Goal: Information Seeking & Learning: Learn about a topic

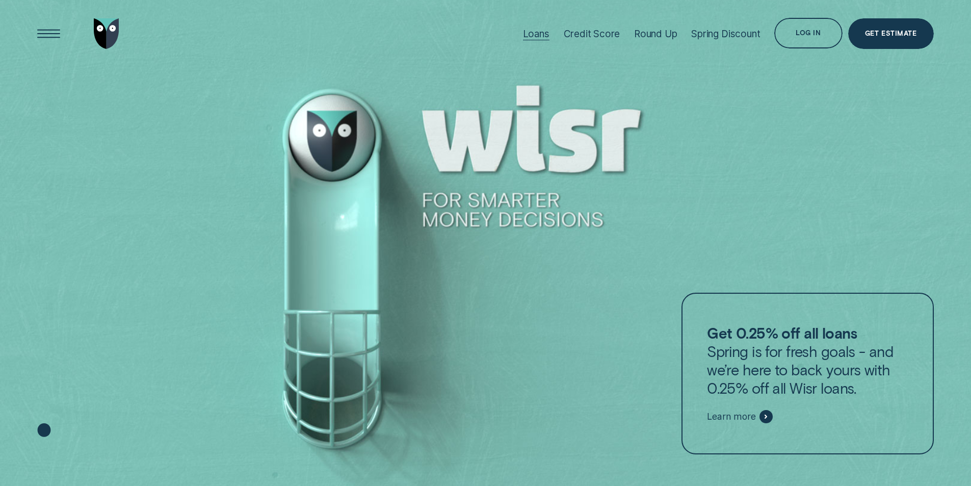
click at [528, 28] on div "Loans" at bounding box center [536, 34] width 26 height 12
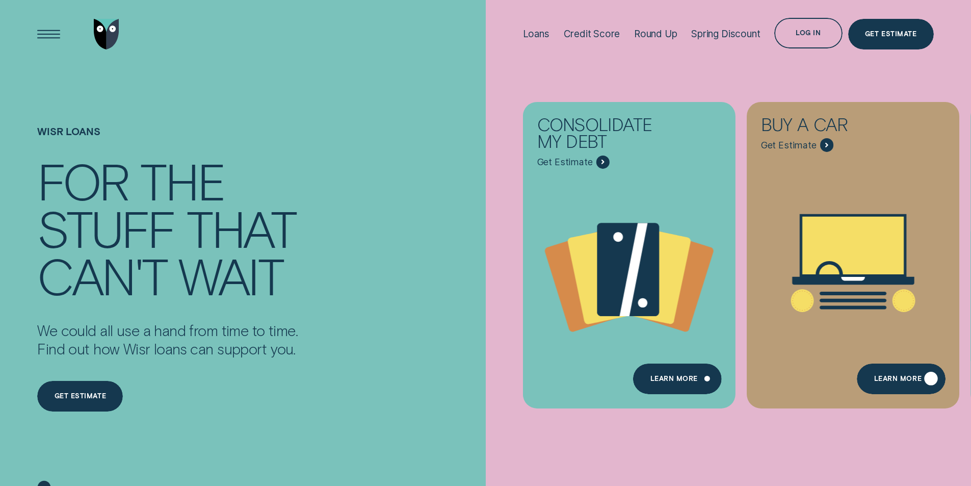
click at [880, 377] on div "Learn More" at bounding box center [897, 380] width 47 height 6
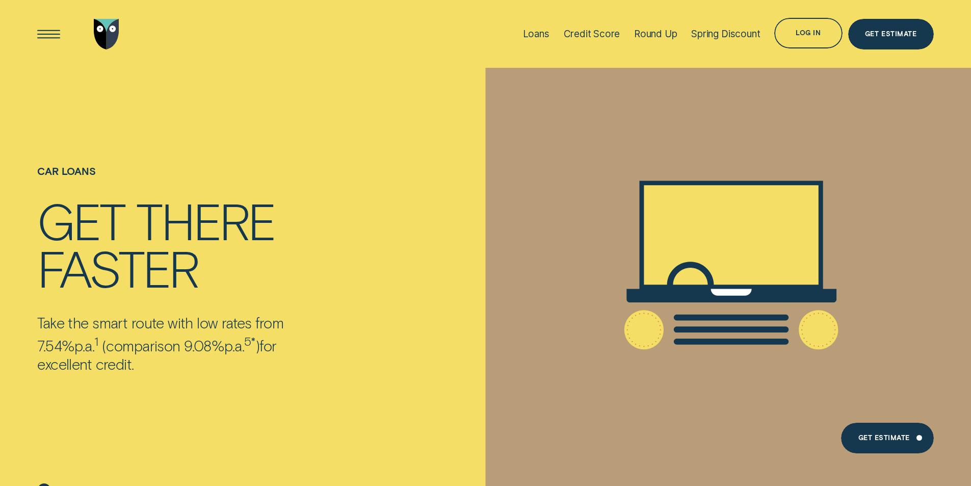
click at [99, 38] on img "Go to home page" at bounding box center [106, 34] width 25 height 31
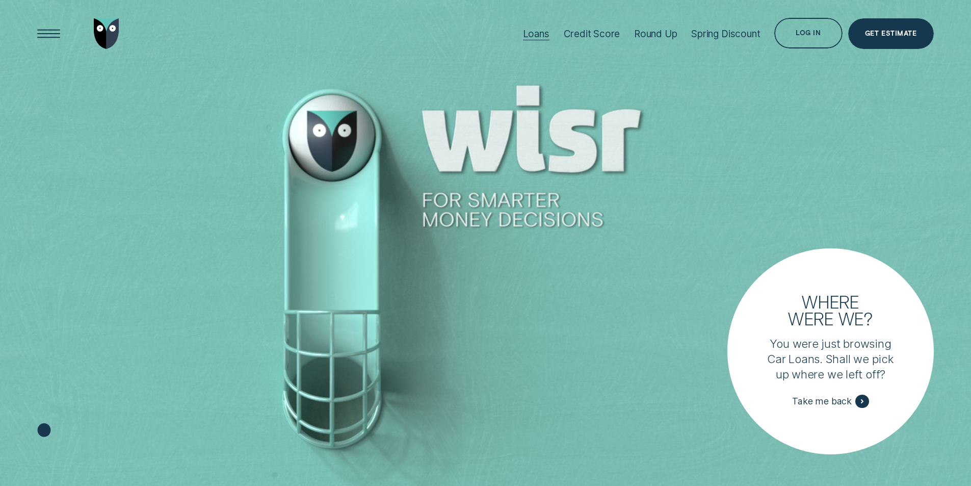
click at [535, 31] on div "Loans" at bounding box center [536, 34] width 26 height 12
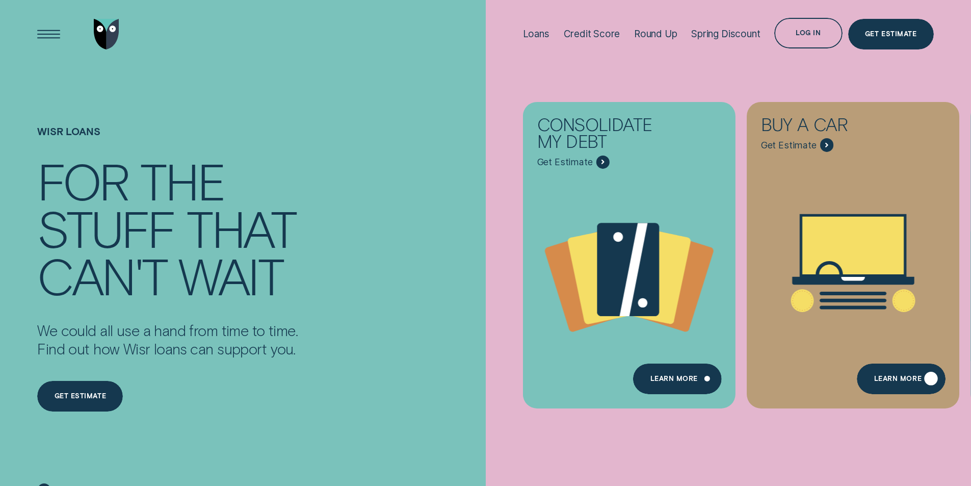
click at [911, 377] on div "Learn More" at bounding box center [897, 380] width 47 height 6
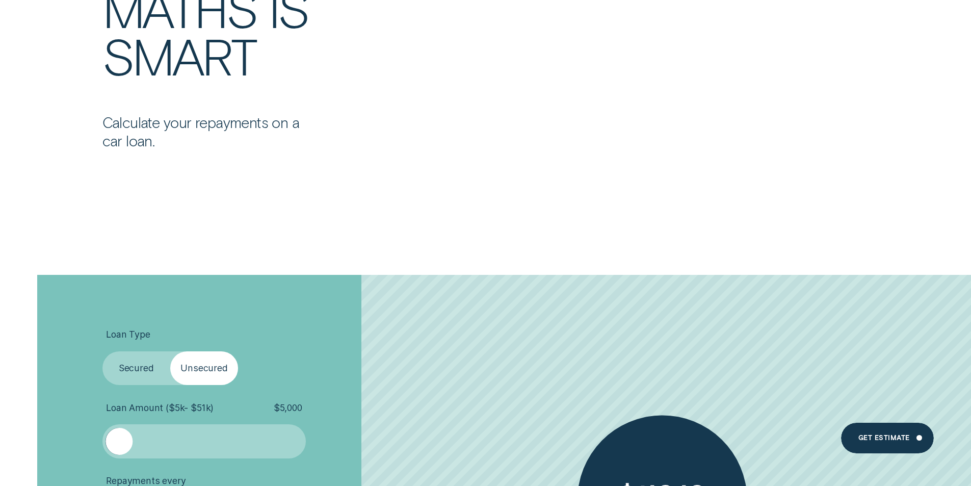
scroll to position [2242, 0]
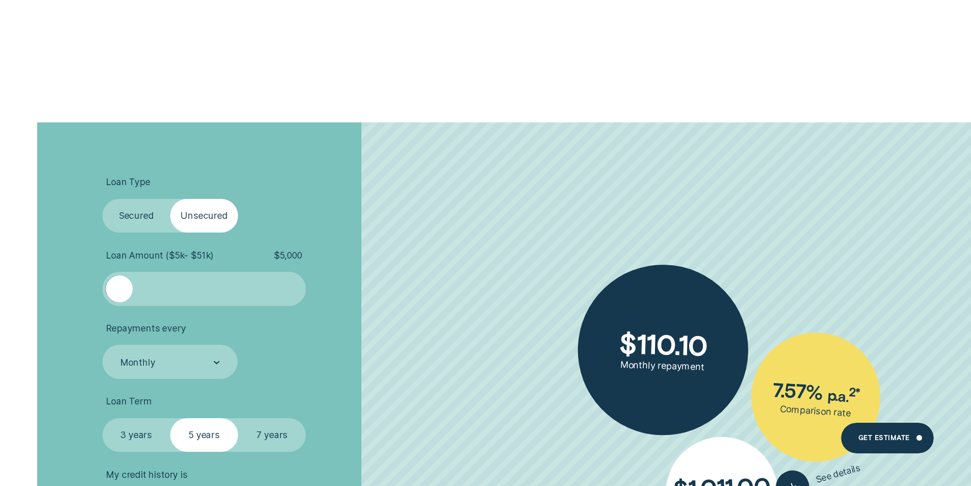
click at [150, 216] on label "Secured" at bounding box center [136, 216] width 68 height 34
click at [102, 199] on input "Secured" at bounding box center [102, 199] width 0 height 0
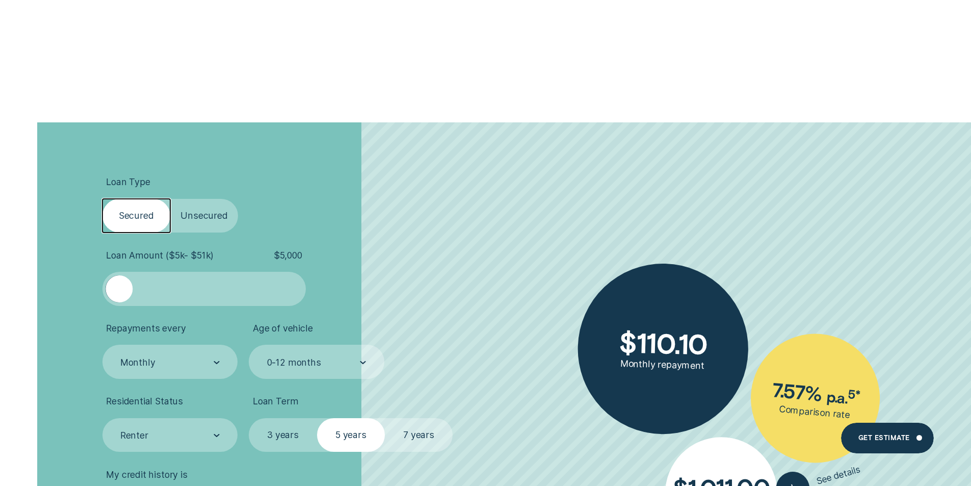
click at [184, 220] on label "Unsecured" at bounding box center [204, 216] width 68 height 34
click at [170, 199] on input "Unsecured" at bounding box center [170, 199] width 0 height 0
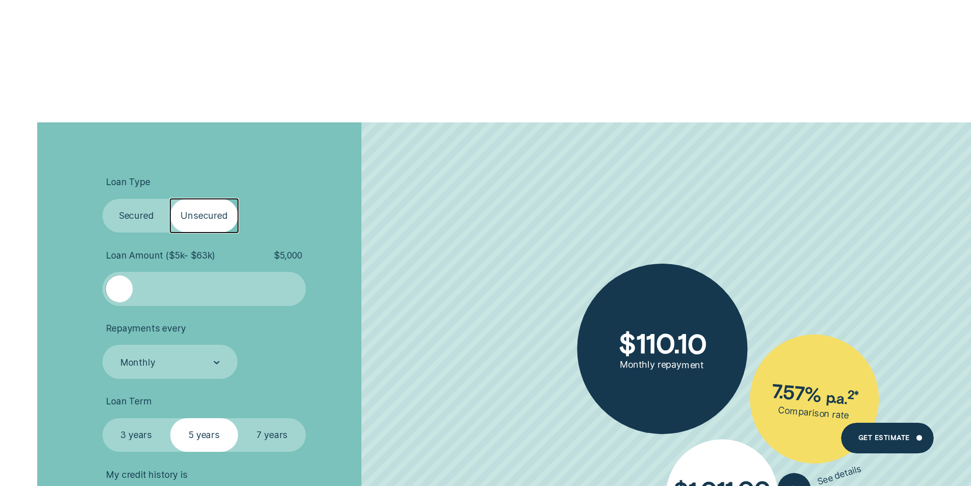
click at [149, 218] on label "Secured" at bounding box center [136, 216] width 68 height 34
click at [102, 199] on input "Secured" at bounding box center [102, 199] width 0 height 0
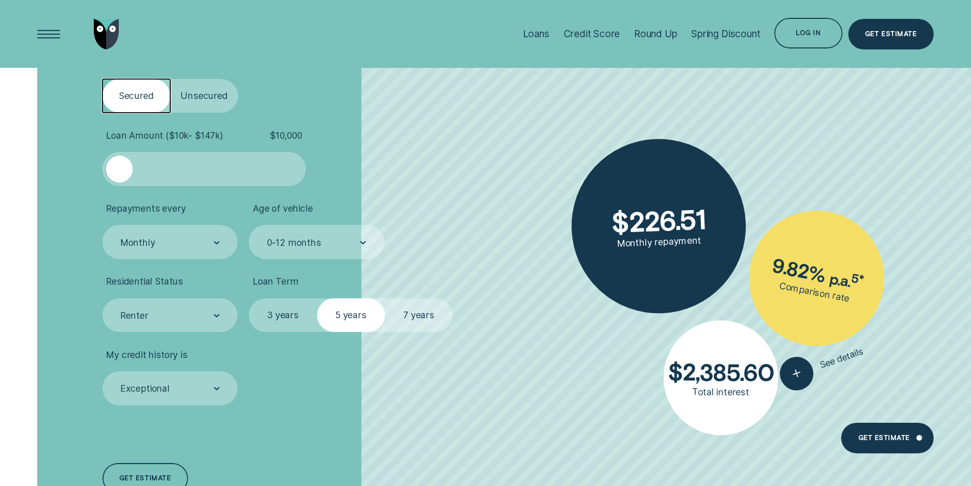
scroll to position [2344, 0]
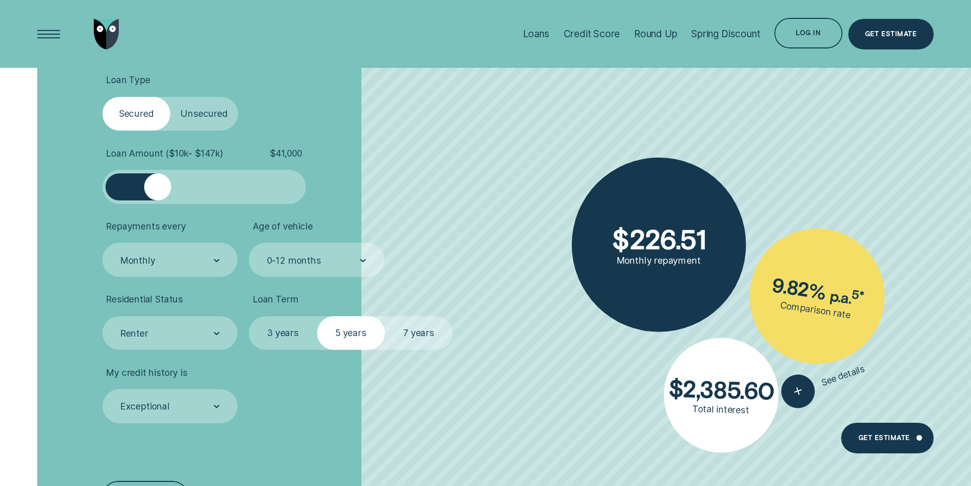
drag, startPoint x: 126, startPoint y: 189, endPoint x: 158, endPoint y: 190, distance: 31.6
click at [158, 190] on div at bounding box center [157, 186] width 27 height 27
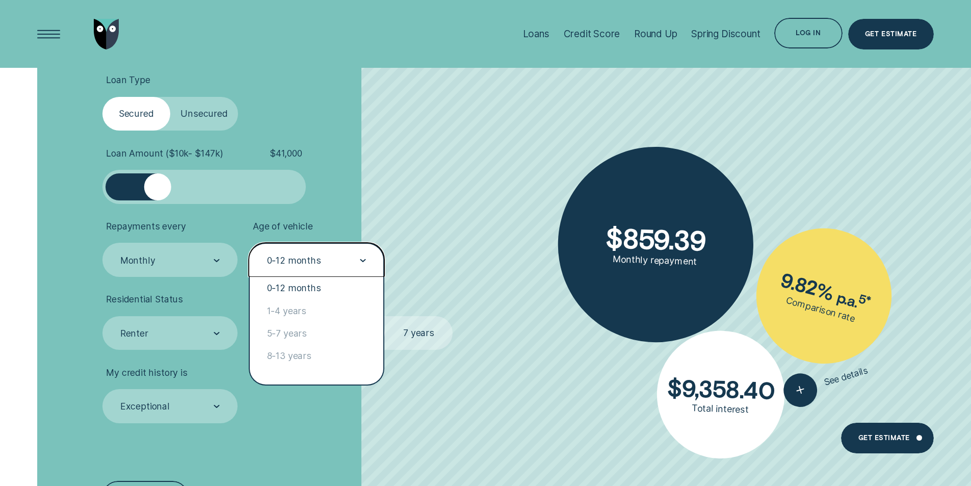
click at [330, 262] on div "0-12 months" at bounding box center [316, 260] width 100 height 13
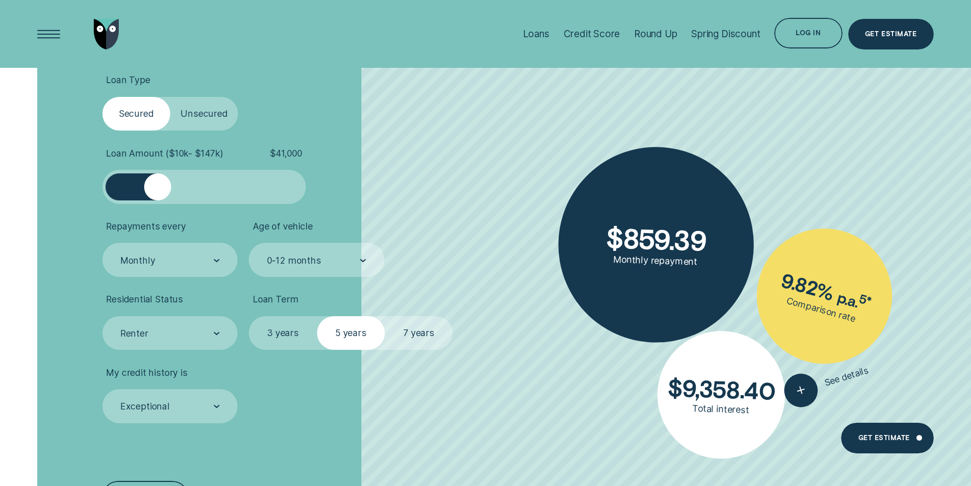
click at [355, 209] on ul "Loan Type Select Loan Type Secured Unsecured Loan Amount ( $10k - $147k ) $ 41,…" at bounding box center [258, 248] width 313 height 348
click at [170, 342] on div "Renter" at bounding box center [170, 333] width 136 height 34
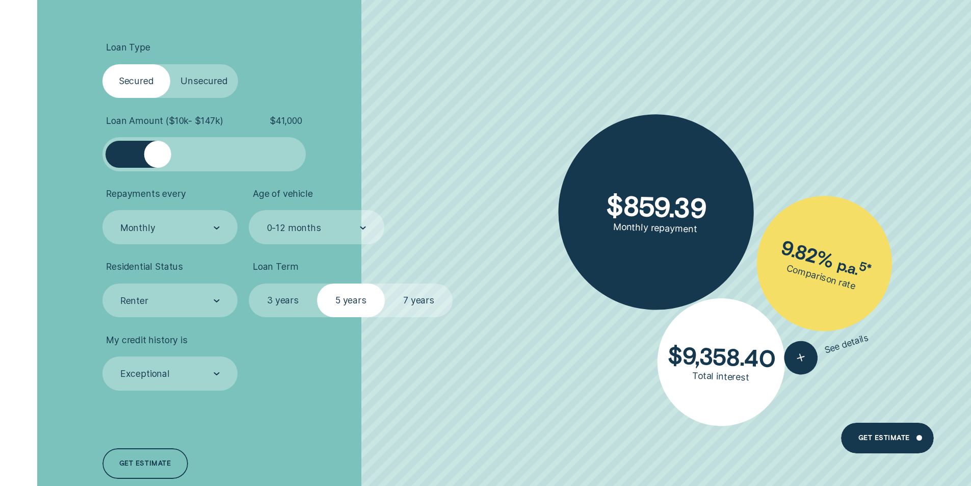
scroll to position [2395, 0]
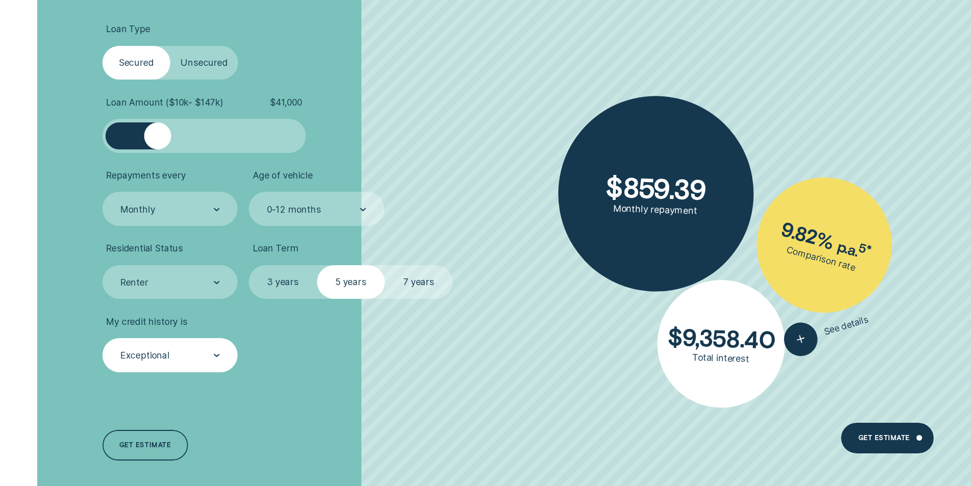
click at [186, 355] on div "Exceptional" at bounding box center [169, 355] width 100 height 13
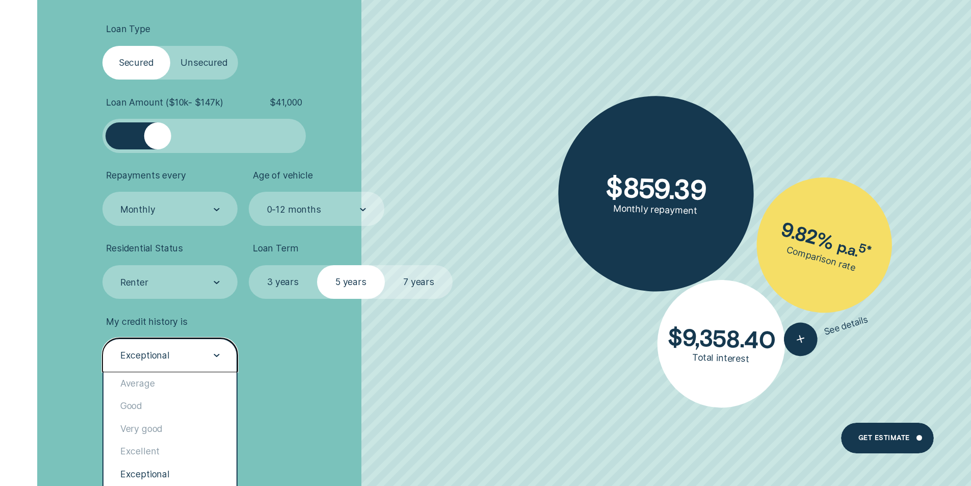
scroll to position [2445, 0]
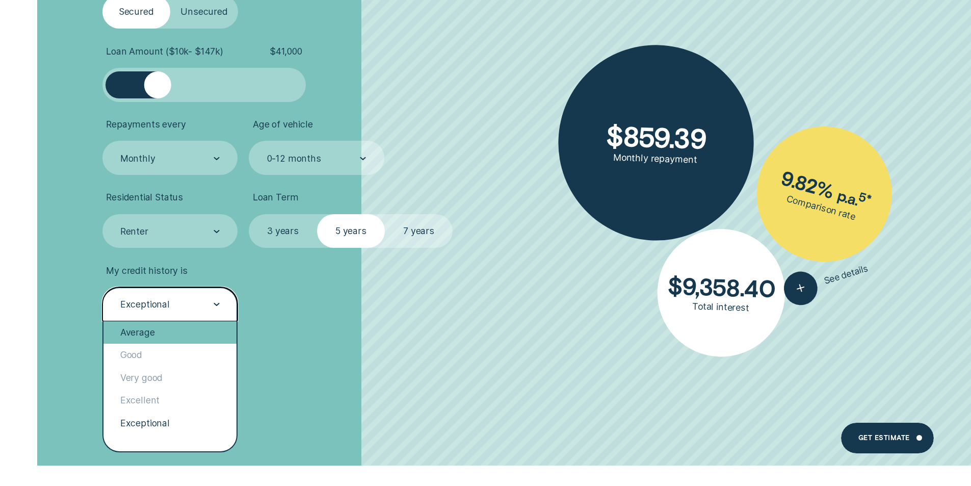
click at [152, 332] on div "Average" at bounding box center [169, 332] width 133 height 22
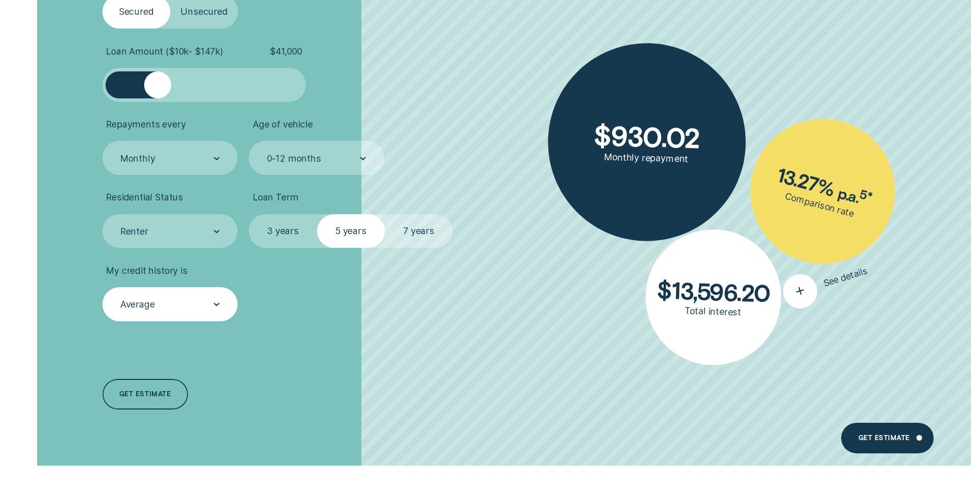
click at [848, 273] on span "See details" at bounding box center [845, 277] width 47 height 24
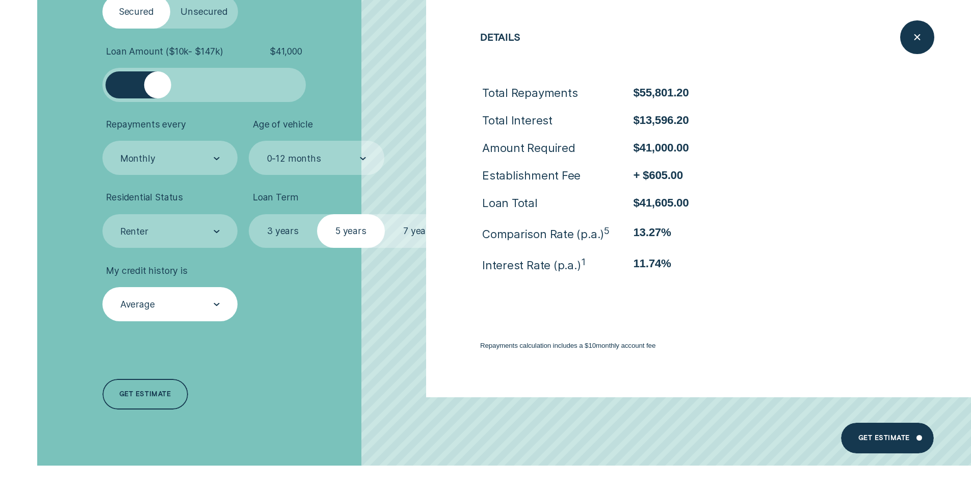
click at [275, 368] on div "Loan Type Select Loan Type Secured Unsecured Loan Amount ( $10k - $147k ) $ 41,…" at bounding box center [258, 191] width 324 height 547
click at [921, 37] on icon "Close loan details" at bounding box center [916, 38] width 17 height 16
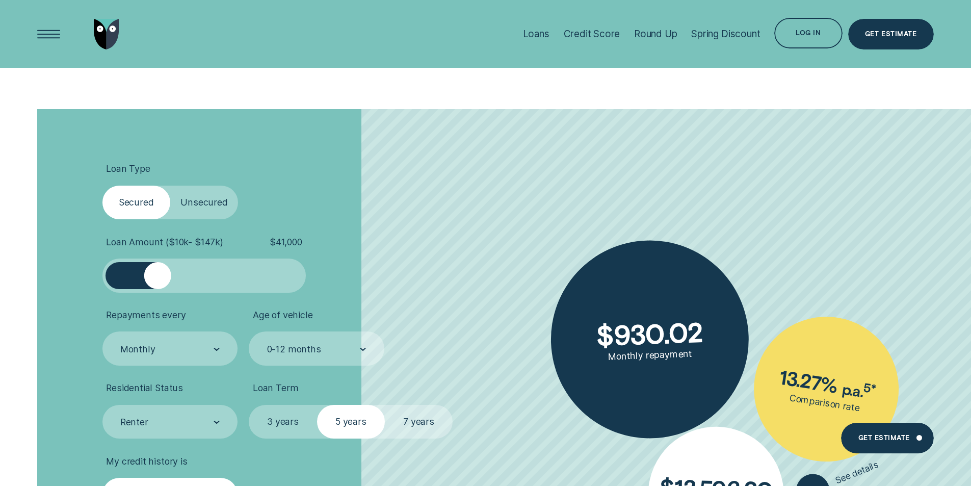
scroll to position [2242, 0]
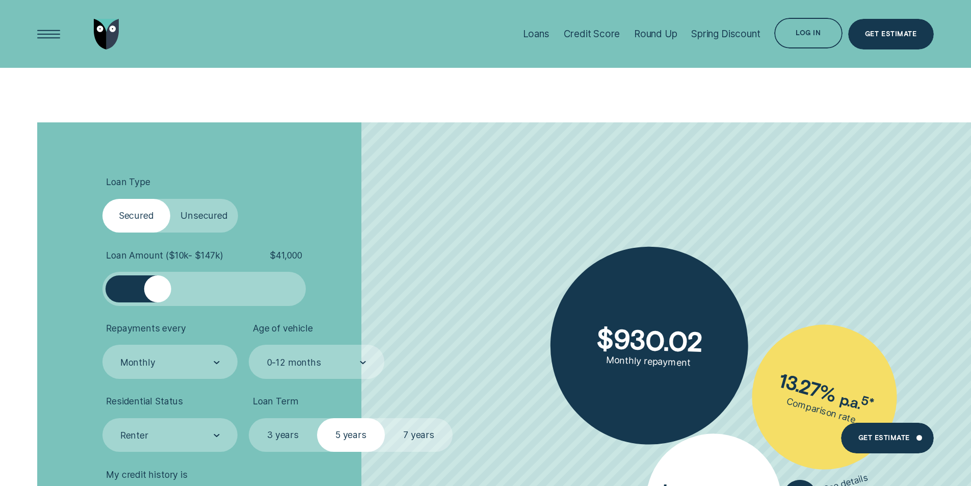
click at [209, 227] on label "Unsecured" at bounding box center [204, 216] width 68 height 34
click at [170, 199] on input "Unsecured" at bounding box center [170, 199] width 0 height 0
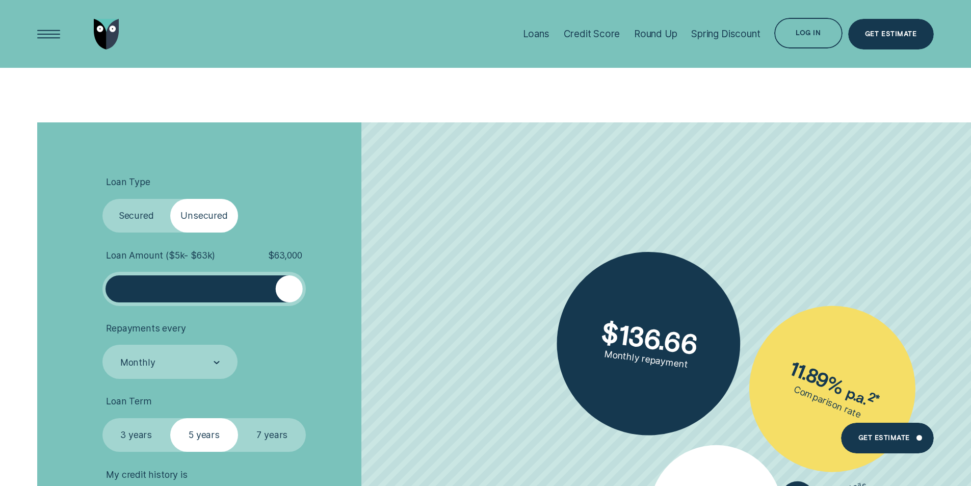
drag, startPoint x: 223, startPoint y: 292, endPoint x: 334, endPoint y: 290, distance: 110.6
click at [334, 290] on li "Loan Amount ( $5k - $63k ) $ 63,000" at bounding box center [258, 278] width 313 height 56
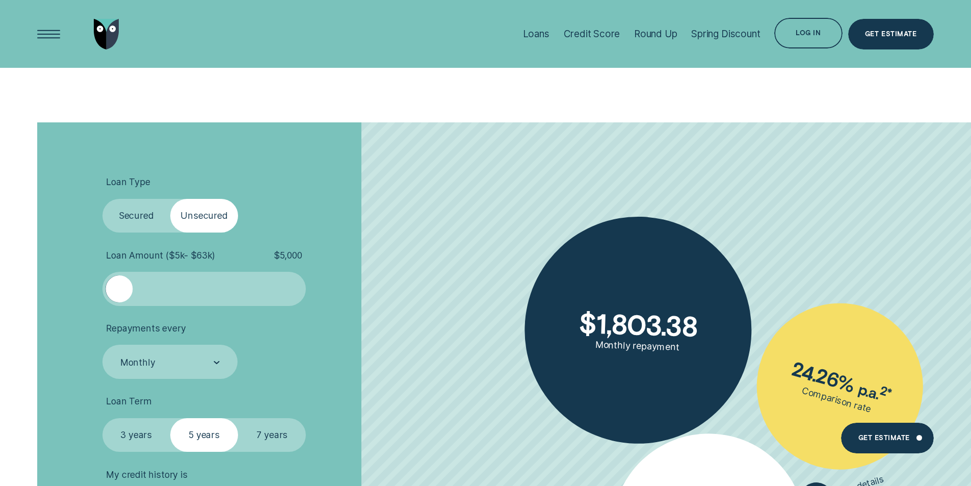
drag, startPoint x: 297, startPoint y: 288, endPoint x: 109, endPoint y: 295, distance: 187.6
click at [109, 295] on div at bounding box center [118, 288] width 27 height 27
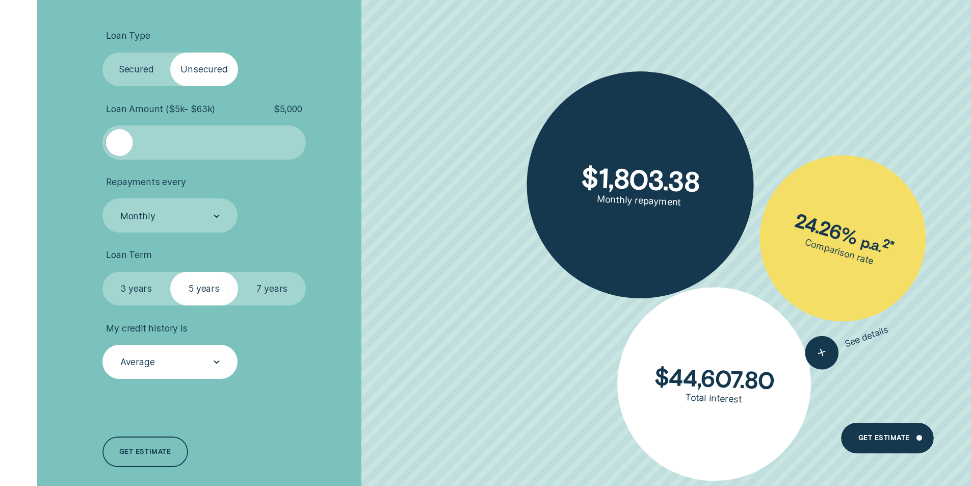
scroll to position [2395, 0]
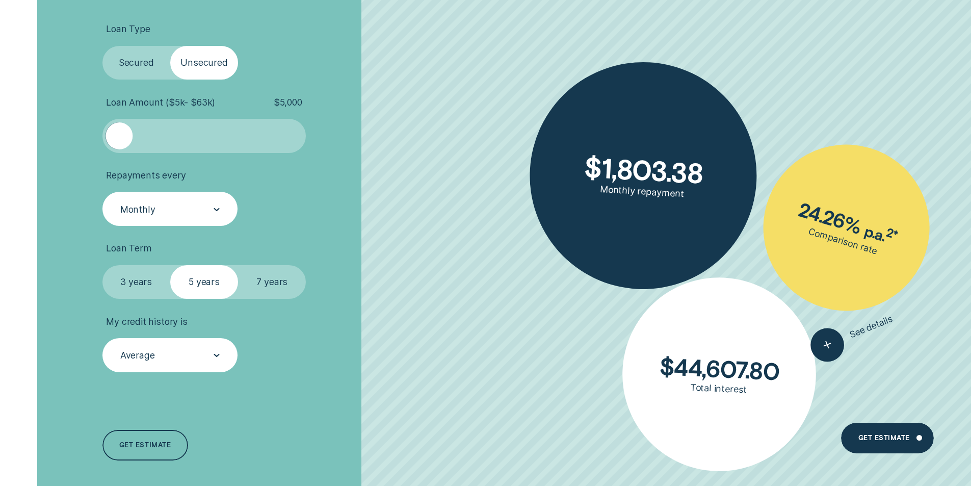
click at [173, 220] on div "Monthly" at bounding box center [170, 209] width 136 height 34
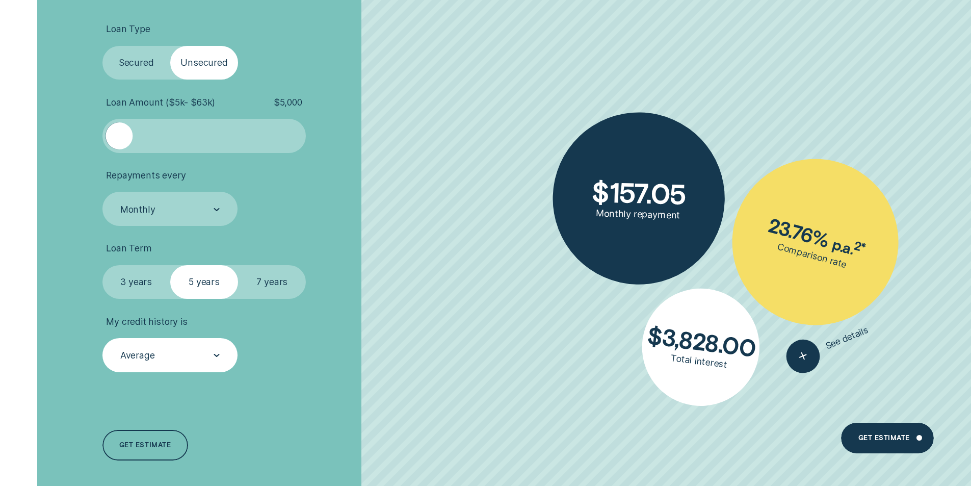
click at [327, 228] on ul "Loan Type Select Loan Type Secured Unsecured Loan Amount ( $5k - $63k ) $ 5,000…" at bounding box center [258, 197] width 313 height 348
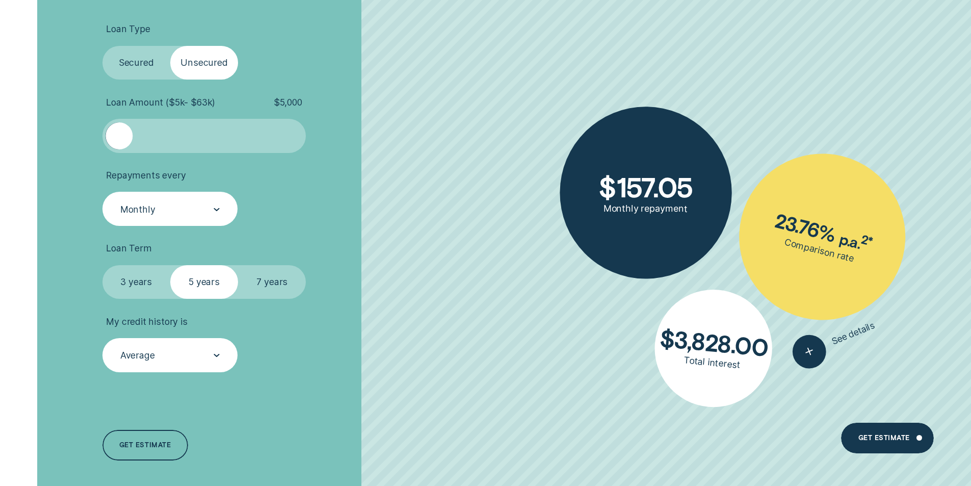
click at [134, 222] on div "Monthly" at bounding box center [170, 209] width 136 height 34
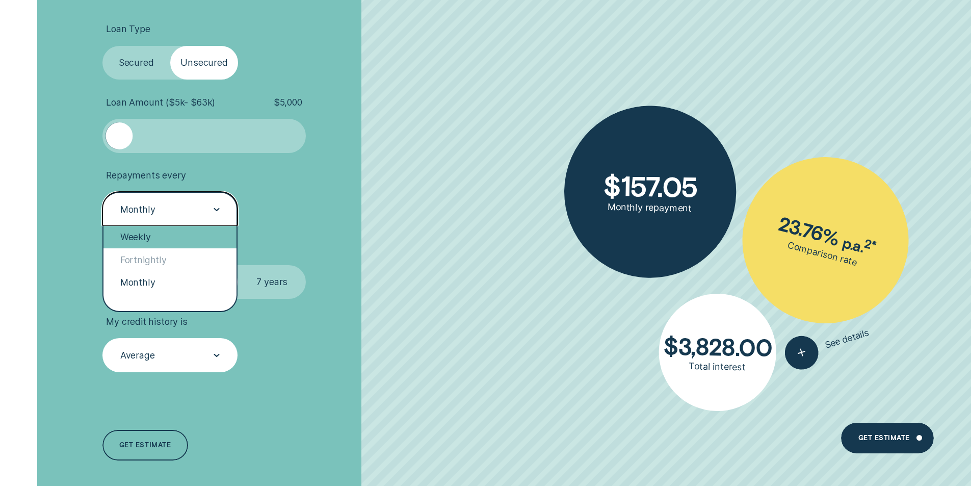
click at [137, 240] on div "Weekly" at bounding box center [169, 237] width 133 height 22
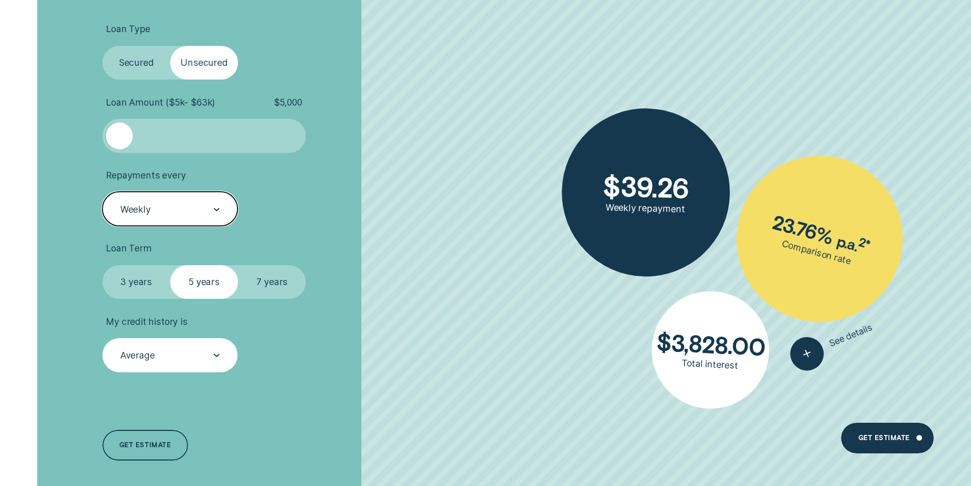
click at [279, 288] on label "7 years" at bounding box center [272, 282] width 68 height 34
click at [238, 265] on input "7 years" at bounding box center [238, 265] width 0 height 0
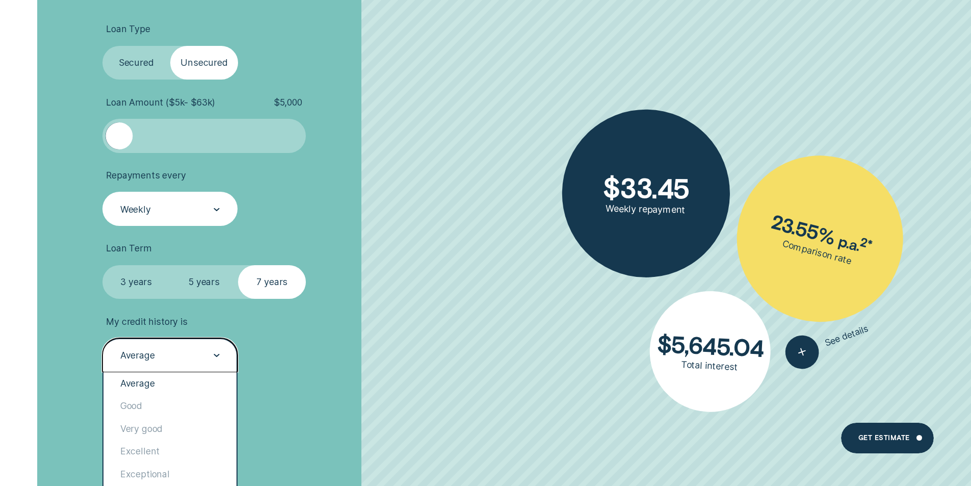
click at [190, 363] on div "Average" at bounding box center [170, 355] width 136 height 34
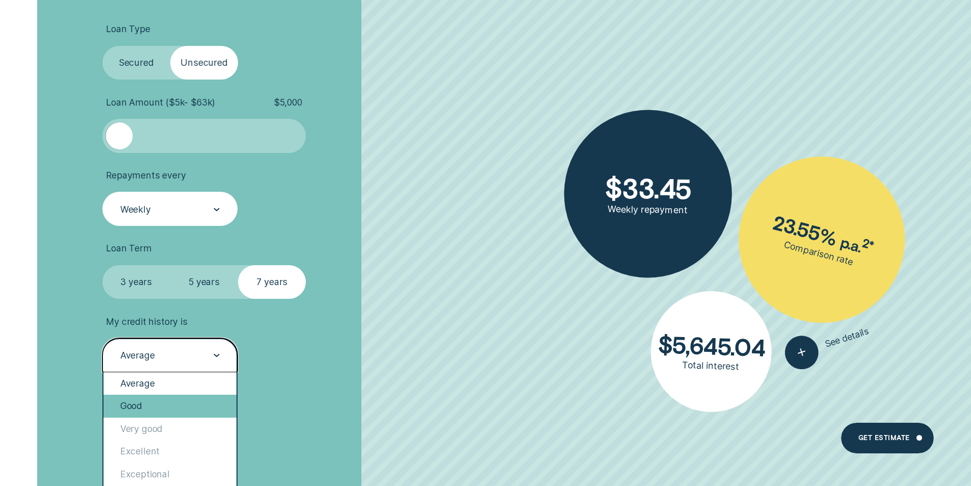
click at [145, 402] on div "Good" at bounding box center [169, 405] width 133 height 22
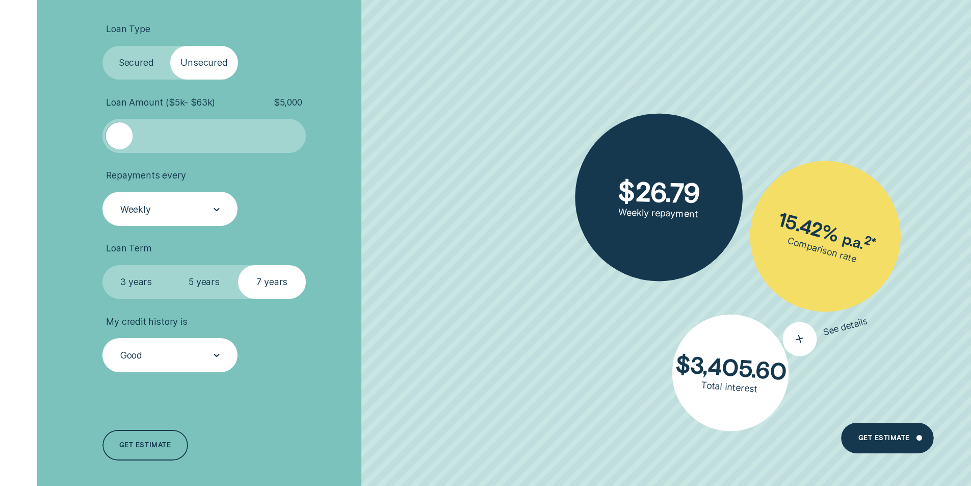
click at [817, 344] on div "button" at bounding box center [799, 339] width 42 height 42
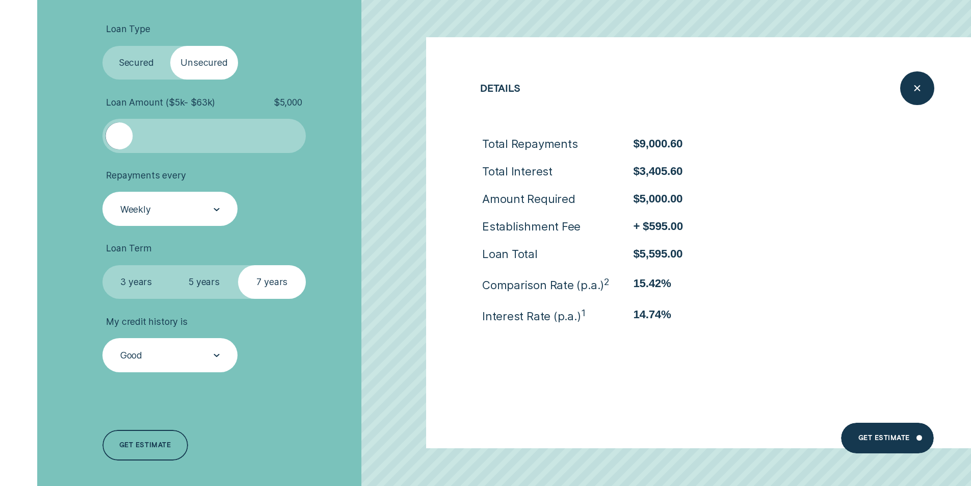
click at [397, 307] on ul "Loan Type Select Loan Type Secured Unsecured Loan Amount ( $5k - $63k ) $ 5,000…" at bounding box center [258, 197] width 313 height 348
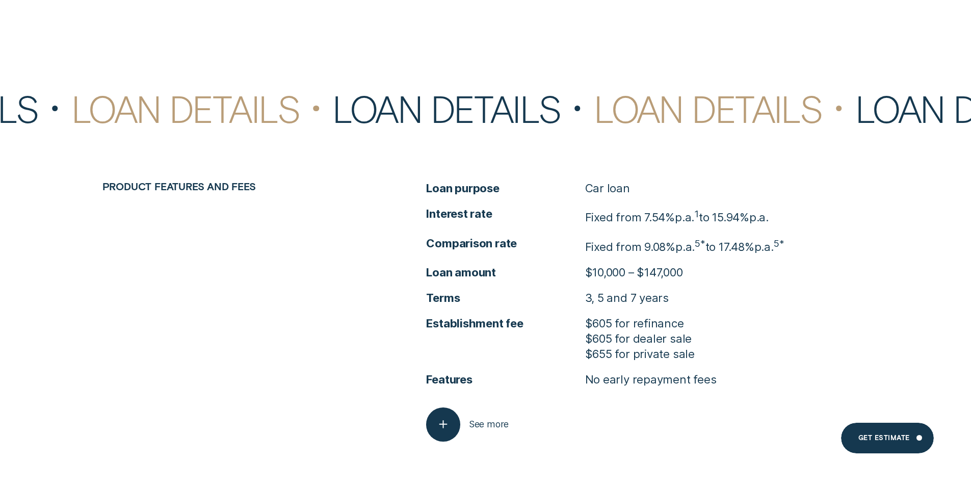
scroll to position [4585, 0]
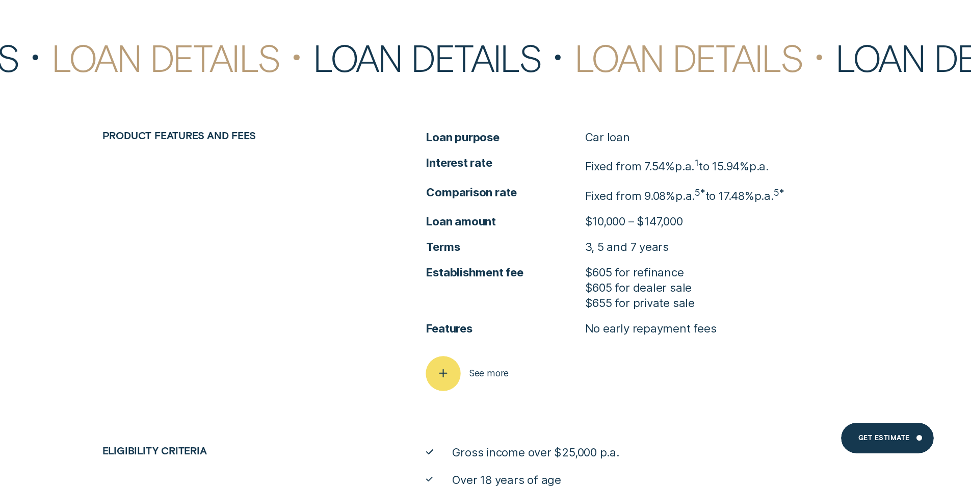
click at [496, 372] on span "See more" at bounding box center [489, 372] width 40 height 11
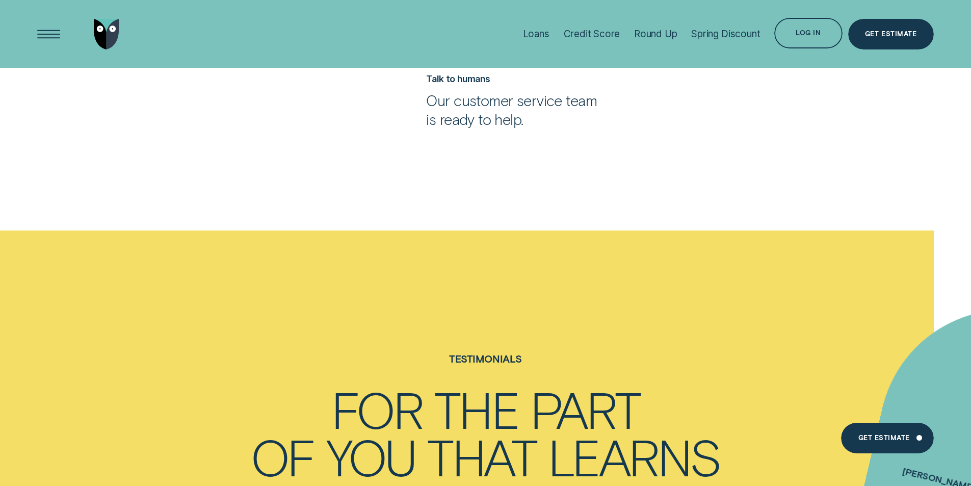
scroll to position [3210, 0]
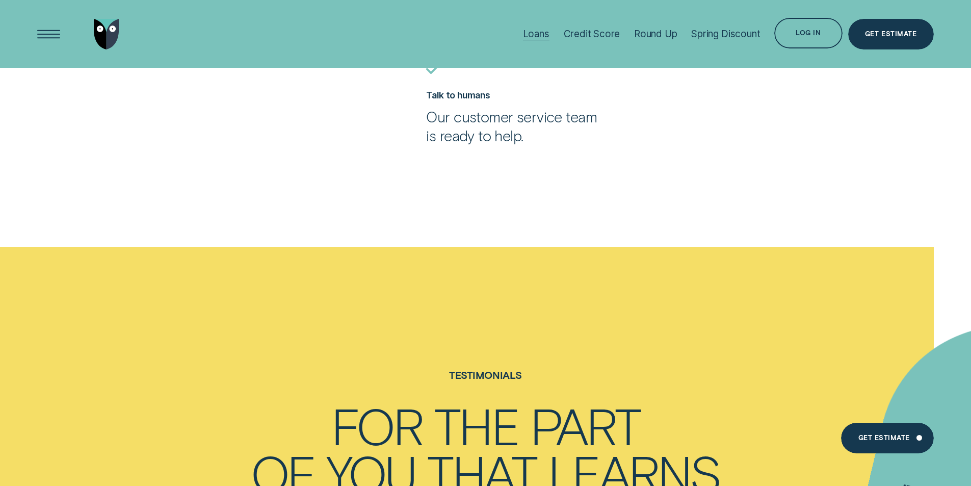
click at [531, 27] on div "Loans" at bounding box center [536, 34] width 26 height 68
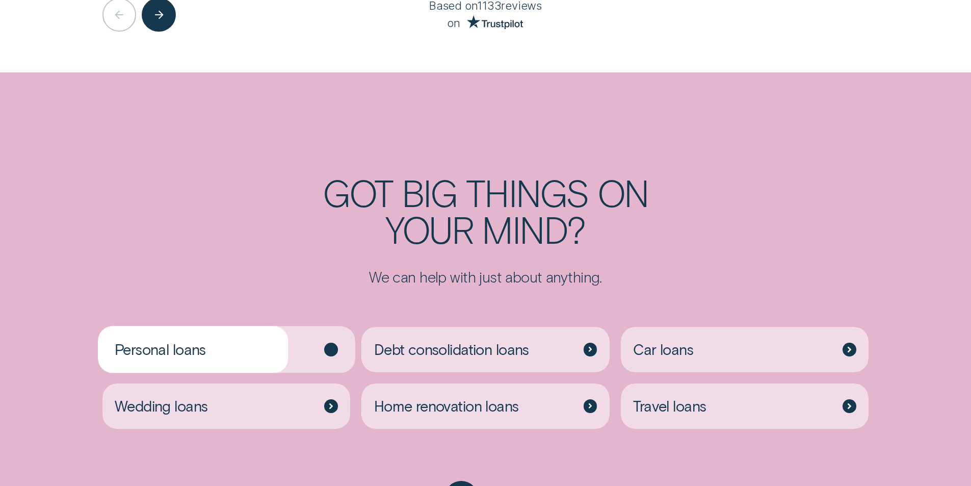
scroll to position [2598, 0]
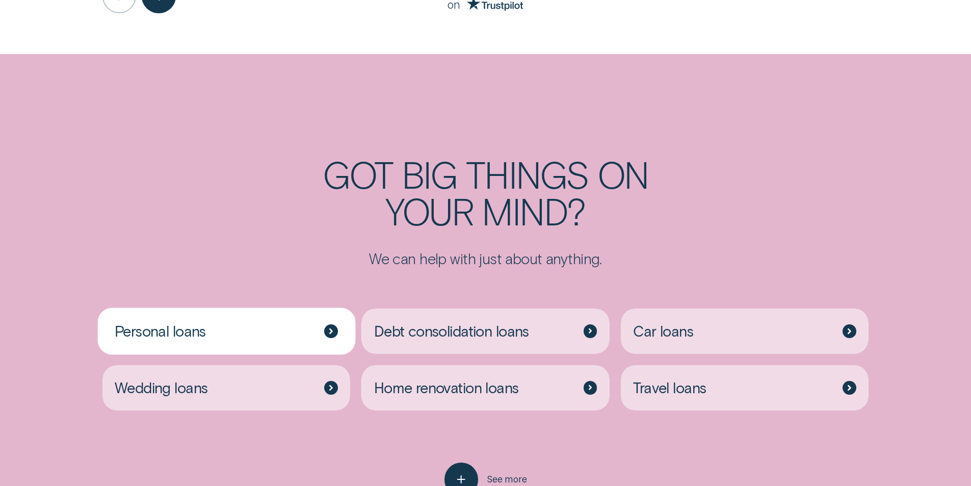
click at [217, 308] on div "Personal loans" at bounding box center [226, 330] width 248 height 45
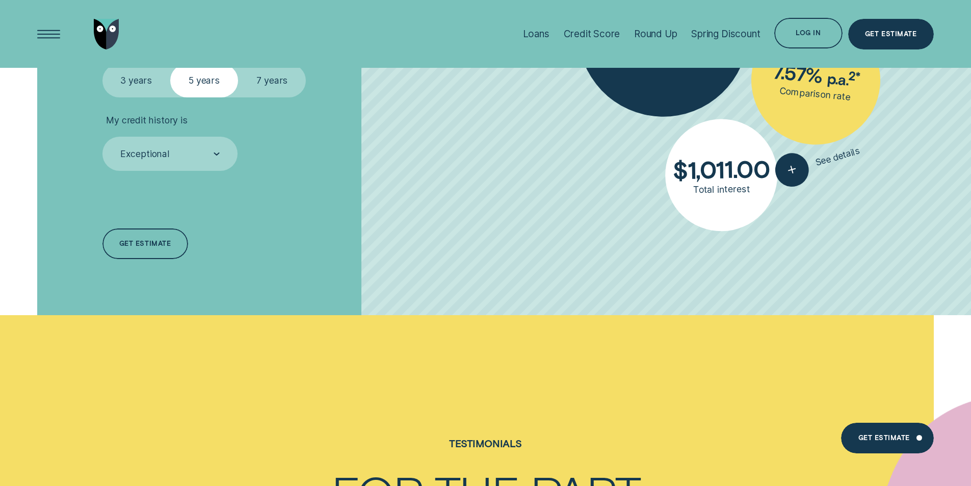
scroll to position [3413, 0]
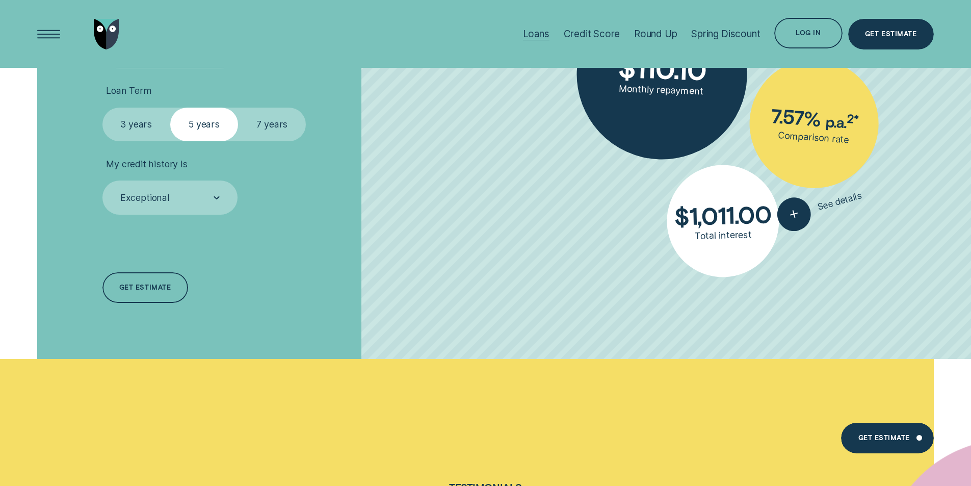
click at [544, 28] on div "Loans" at bounding box center [536, 34] width 26 height 68
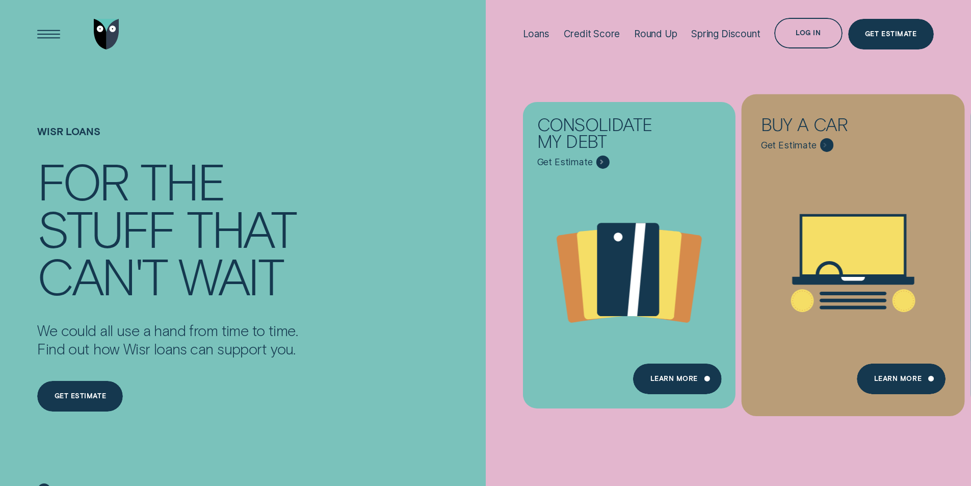
click at [801, 192] on icon "Buy a car - Learn more" at bounding box center [852, 263] width 223 height 170
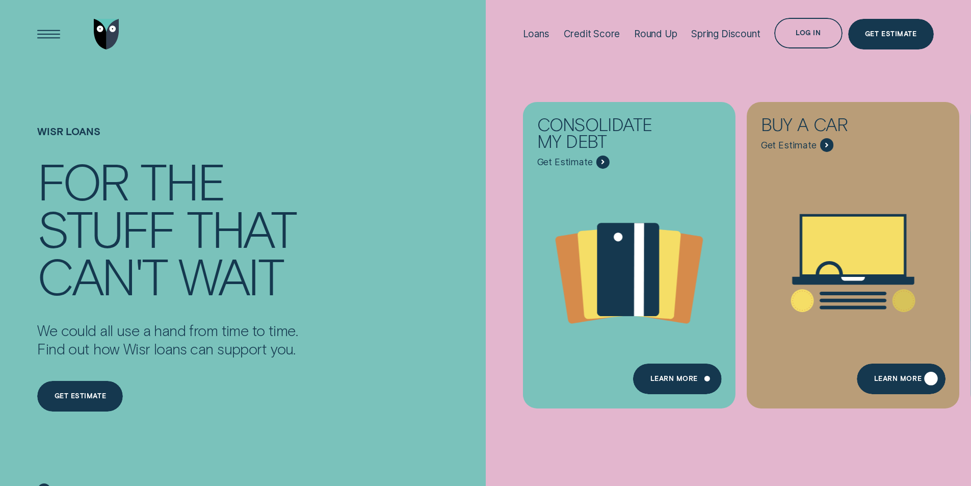
click at [894, 383] on div "Learn More" at bounding box center [897, 380] width 47 height 6
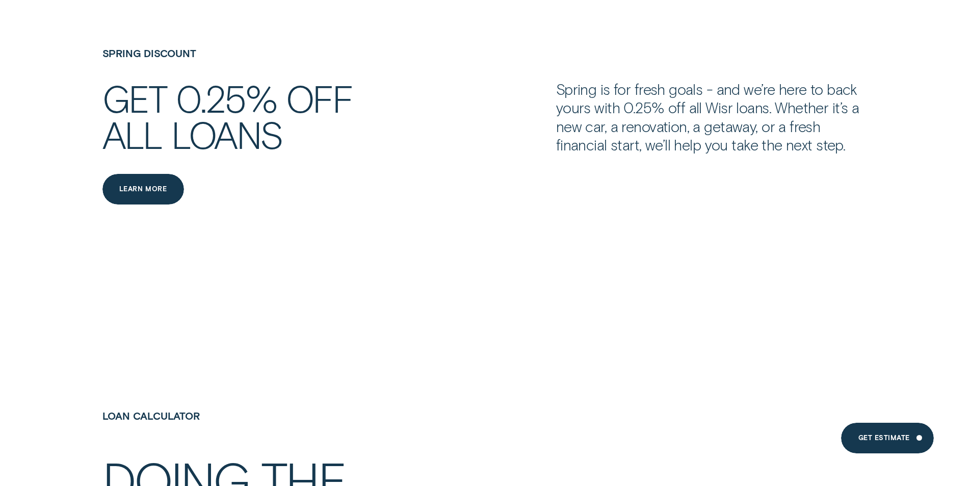
scroll to position [1579, 0]
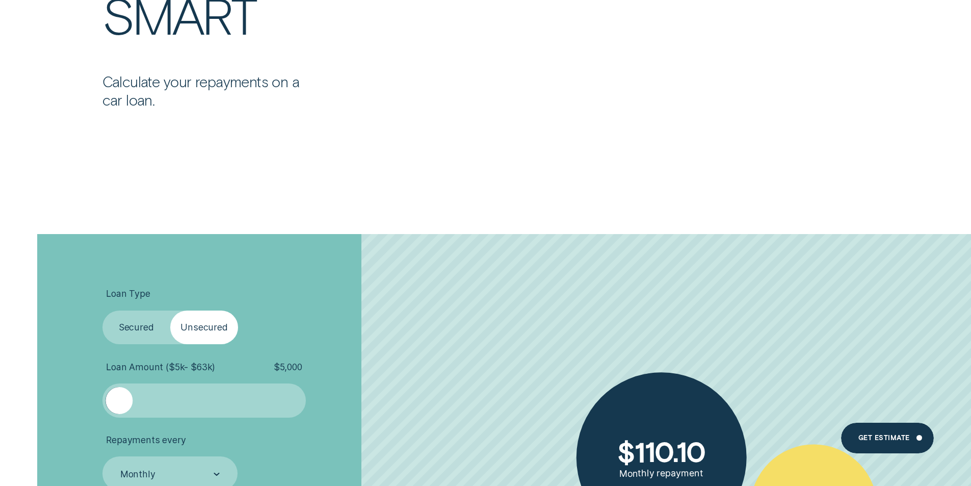
scroll to position [2293, 0]
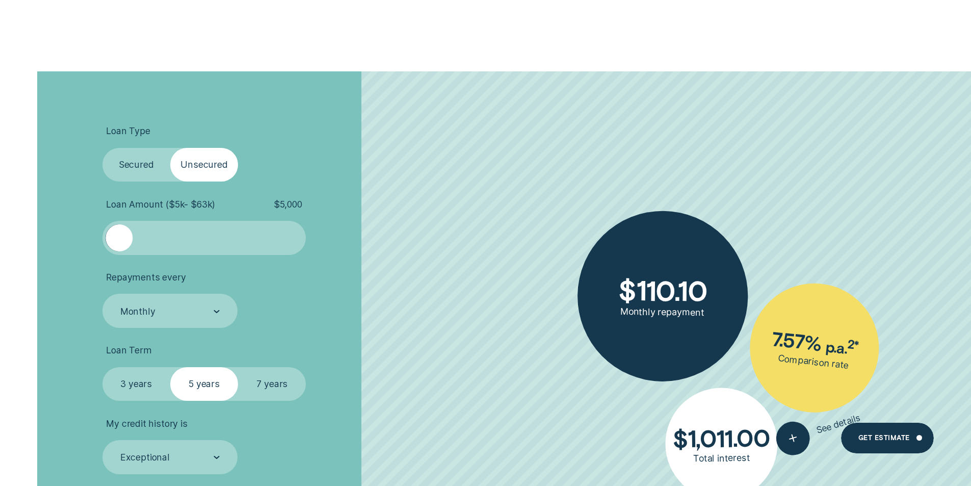
click at [143, 168] on label "Secured" at bounding box center [136, 165] width 68 height 34
click at [102, 148] on input "Secured" at bounding box center [102, 148] width 0 height 0
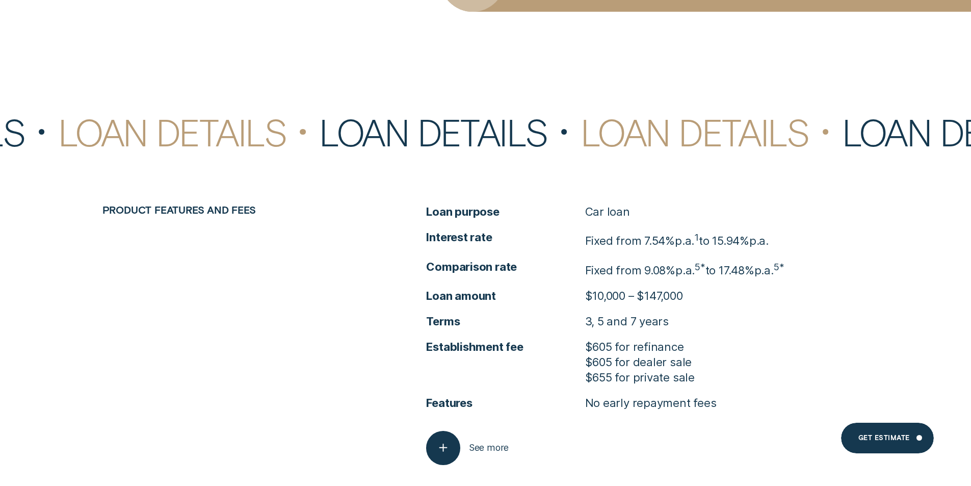
scroll to position [4585, 0]
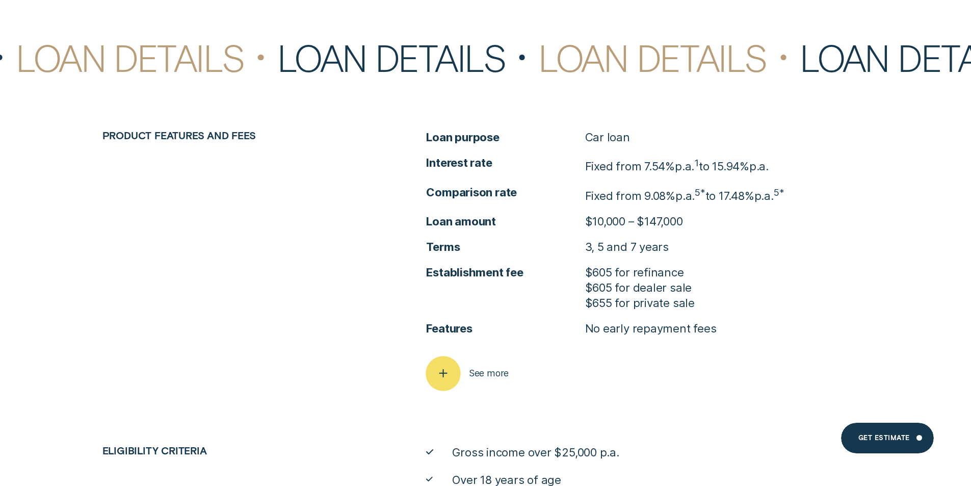
click at [476, 377] on span "See more" at bounding box center [489, 372] width 40 height 11
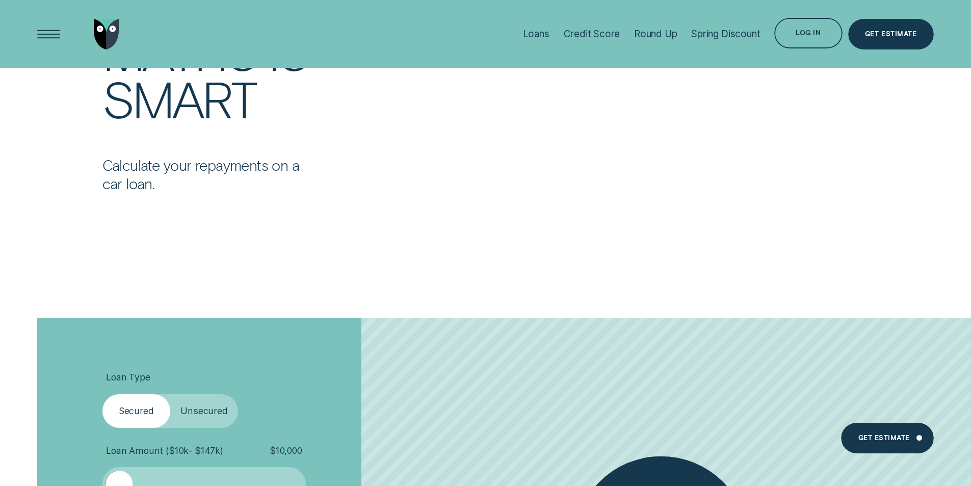
scroll to position [2038, 0]
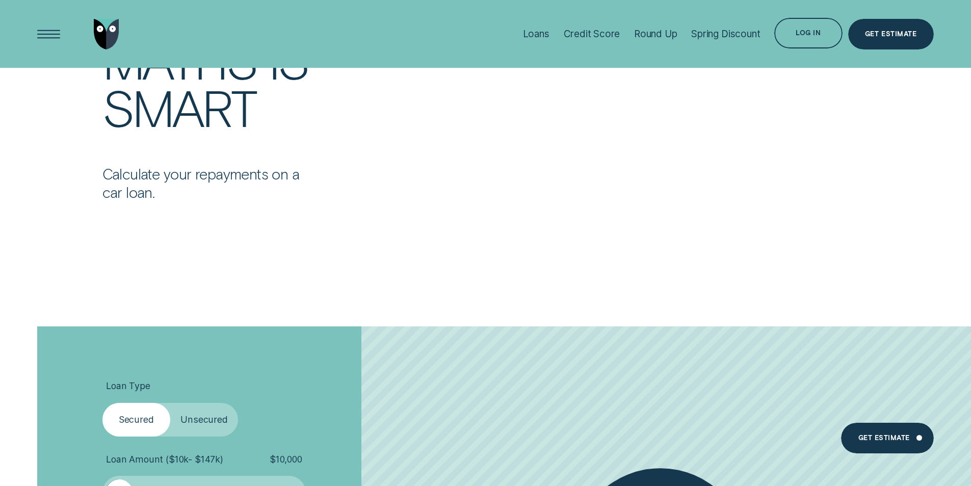
click at [192, 424] on label "Unsecured" at bounding box center [204, 419] width 68 height 34
click at [170, 402] on input "Unsecured" at bounding box center [170, 402] width 0 height 0
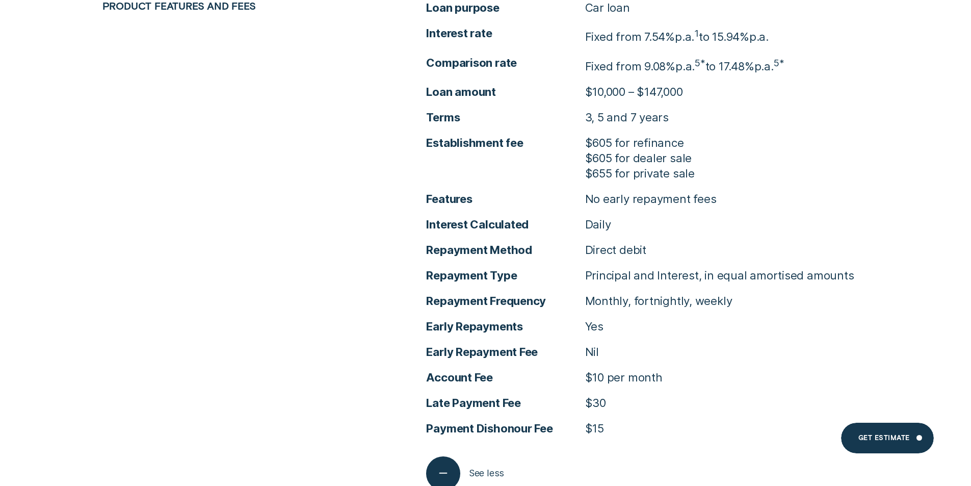
scroll to position [4738, 0]
